Goal: Find specific page/section

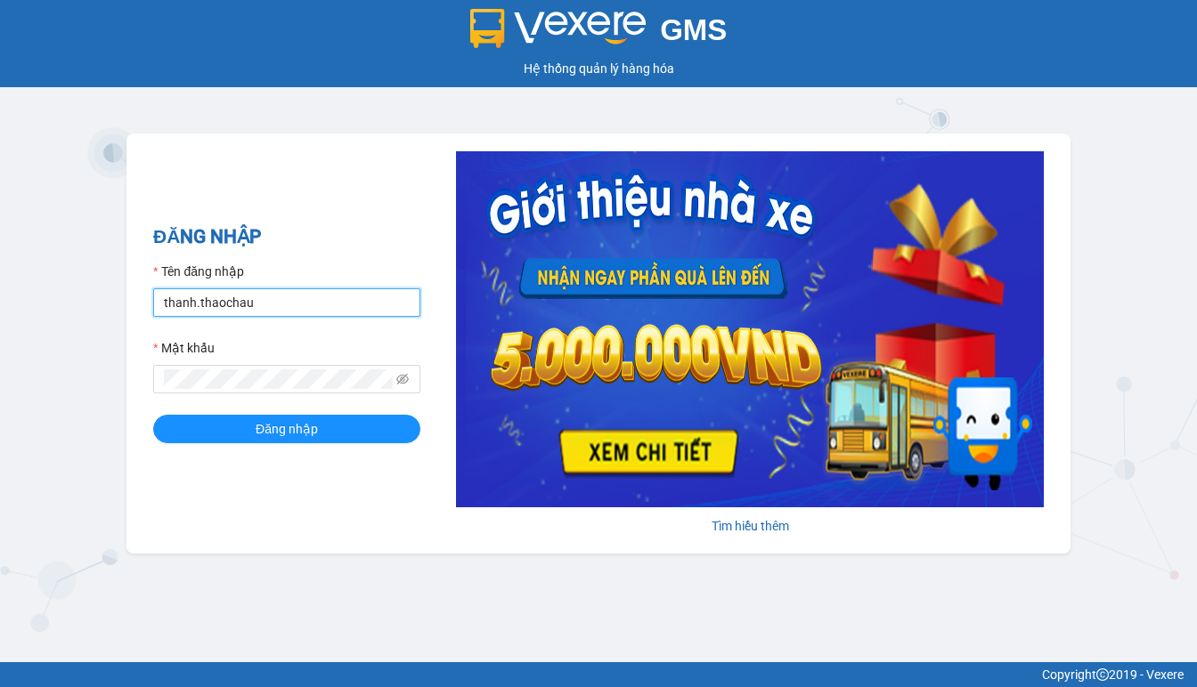
click at [251, 299] on input "thanh.thaochau" at bounding box center [286, 302] width 267 height 28
type input "[PERSON_NAME].duyquy"
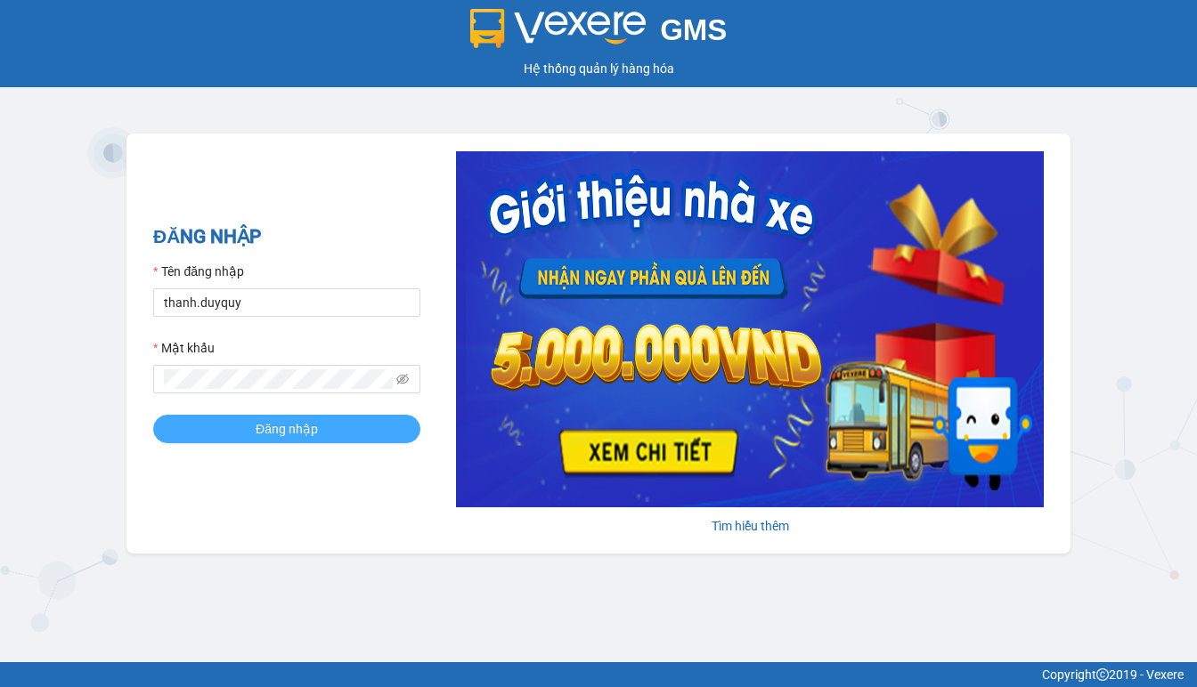
click at [276, 435] on span "Đăng nhập" at bounding box center [287, 429] width 62 height 20
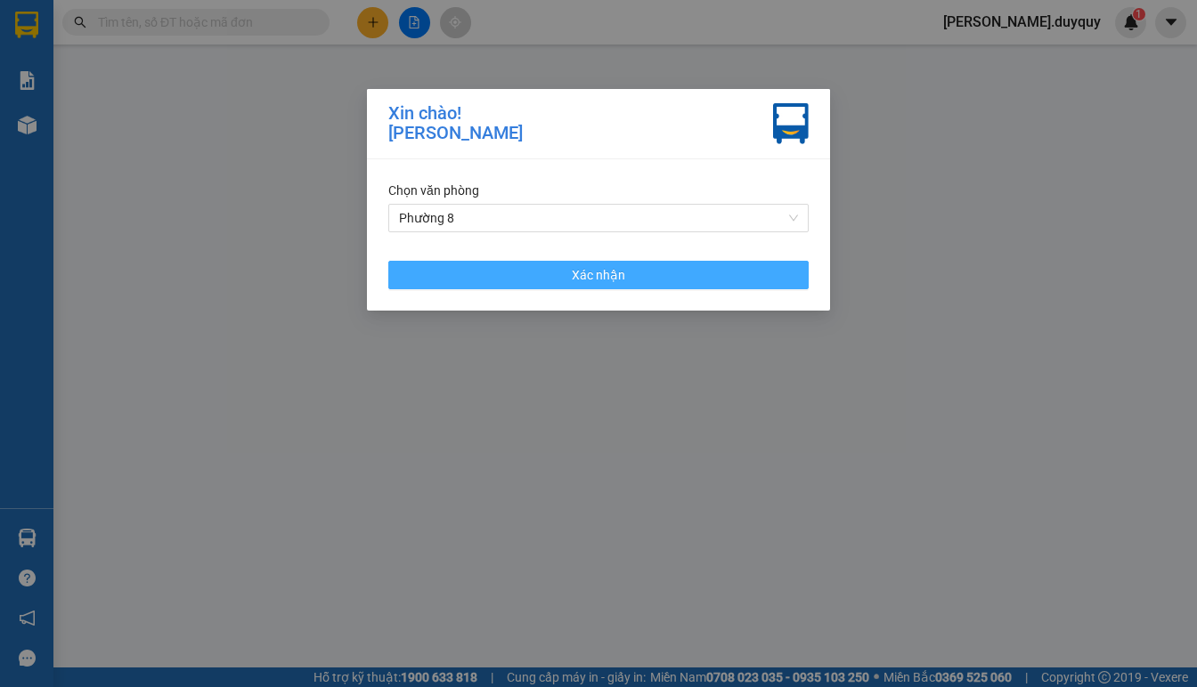
click at [621, 276] on span "Xác nhận" at bounding box center [598, 275] width 53 height 20
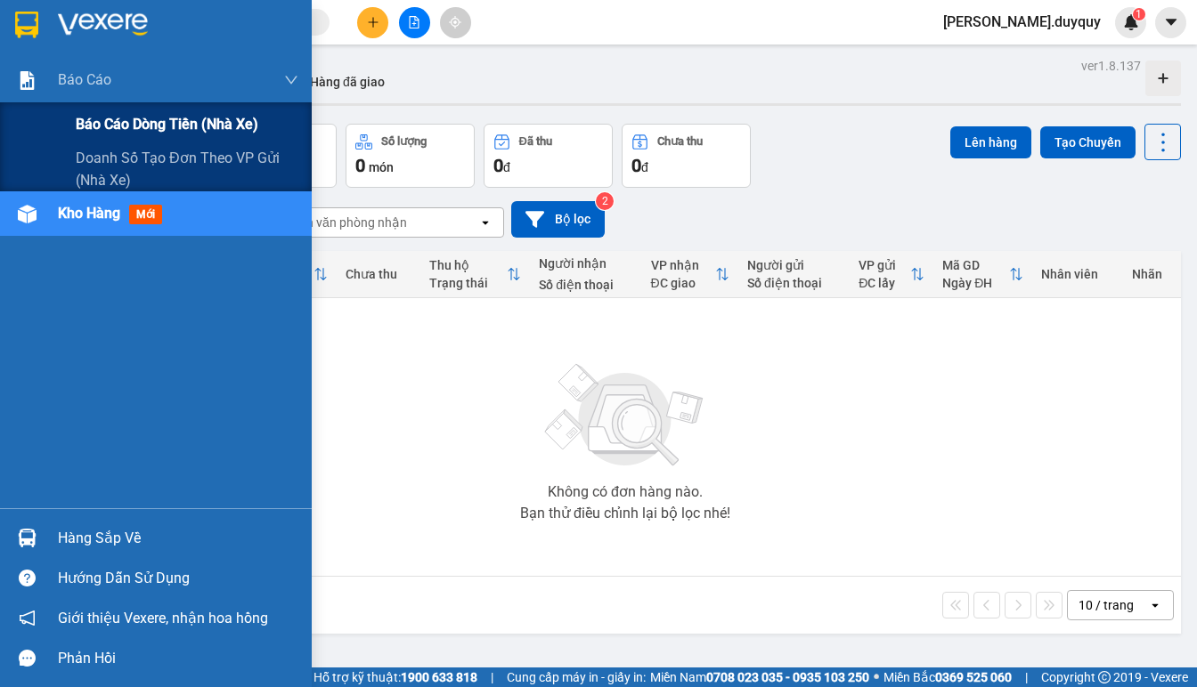
click at [107, 126] on span "Báo cáo dòng tiền (nhà xe)" at bounding box center [167, 124] width 183 height 22
